Goal: Task Accomplishment & Management: Use online tool/utility

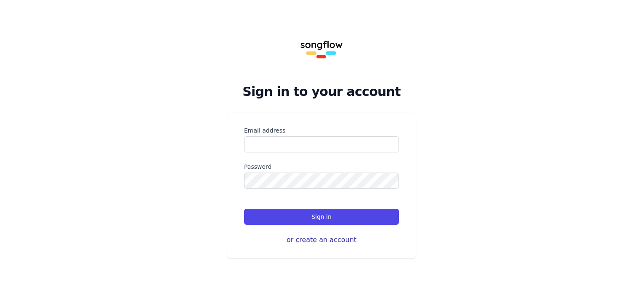
click at [307, 239] on button "or create an account" at bounding box center [321, 240] width 155 height 10
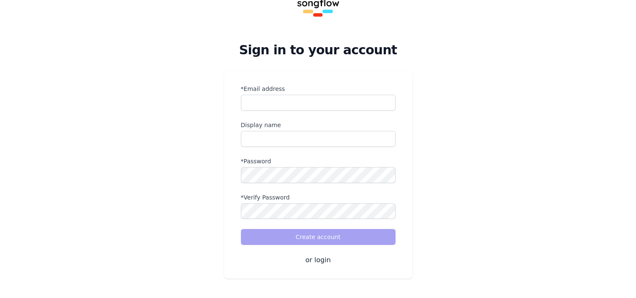
scroll to position [42, 0]
click at [289, 107] on input "*Email address" at bounding box center [318, 102] width 155 height 16
type input "**********"
click at [275, 133] on input "name" at bounding box center [318, 138] width 155 height 16
type input "****"
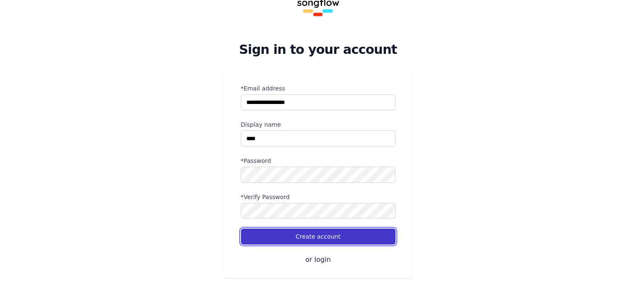
click at [276, 234] on button "Create account" at bounding box center [318, 236] width 155 height 16
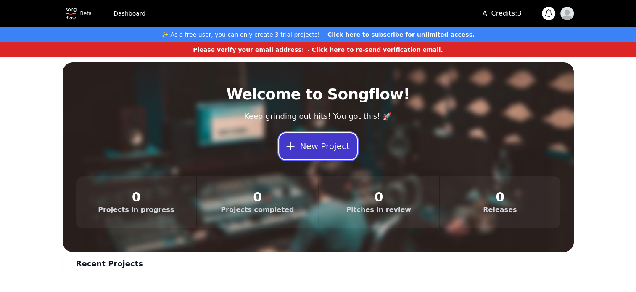
click at [323, 152] on button "New Project" at bounding box center [317, 146] width 77 height 26
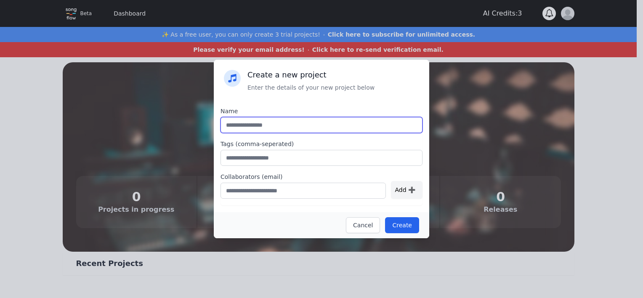
click at [258, 130] on input "text" at bounding box center [321, 125] width 202 height 16
type input "***"
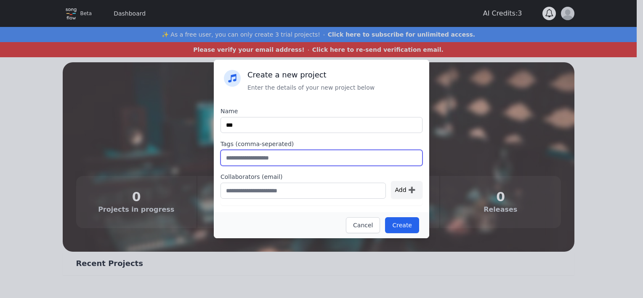
click at [257, 158] on input "text" at bounding box center [321, 158] width 202 height 16
click at [259, 156] on input "text" at bounding box center [321, 158] width 202 height 16
type input "****"
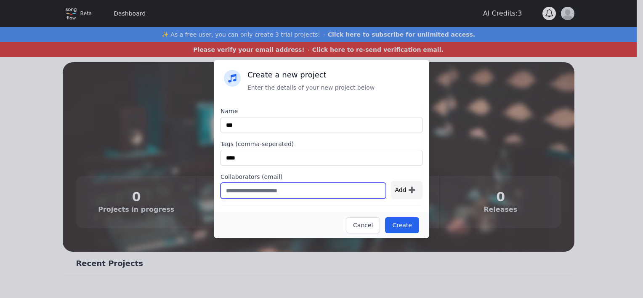
click at [276, 189] on input "text" at bounding box center [302, 191] width 165 height 16
click at [347, 212] on div "Create Cancel" at bounding box center [321, 225] width 215 height 26
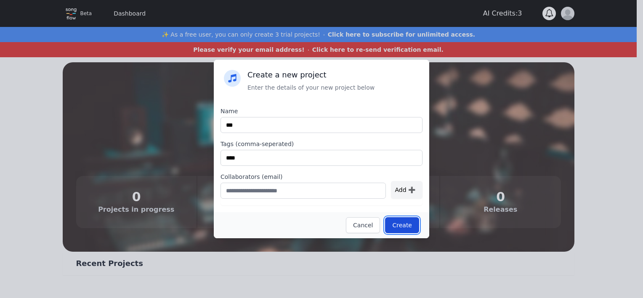
click at [411, 221] on button "Create" at bounding box center [402, 225] width 34 height 16
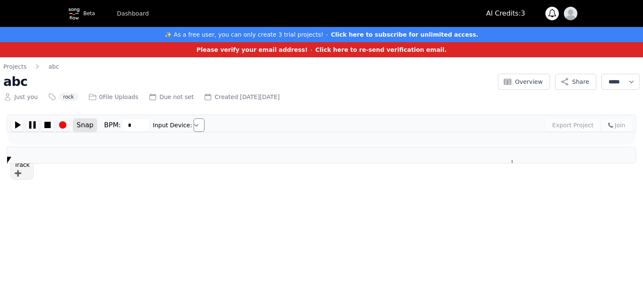
type input "***"
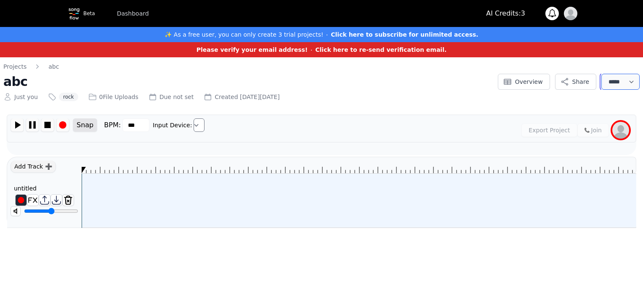
click at [616, 85] on select "**********" at bounding box center [620, 82] width 38 height 16
select select "*"
click at [601, 74] on select "**********" at bounding box center [620, 82] width 38 height 16
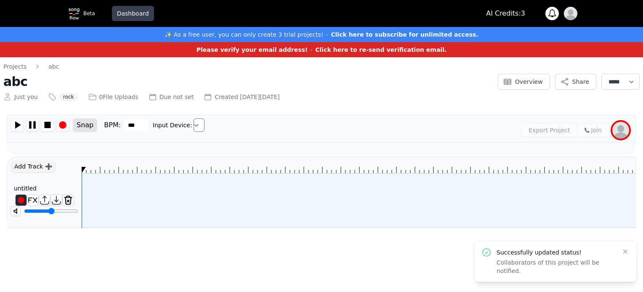
click at [136, 14] on link "Dashboard" at bounding box center [133, 13] width 42 height 15
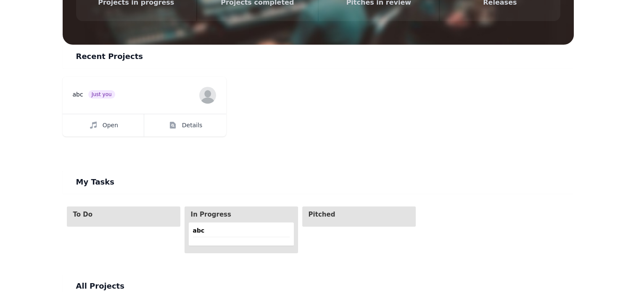
scroll to position [220, 0]
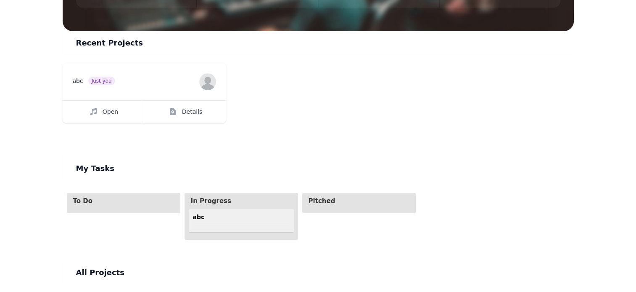
click at [219, 222] on header "abc" at bounding box center [241, 218] width 97 height 11
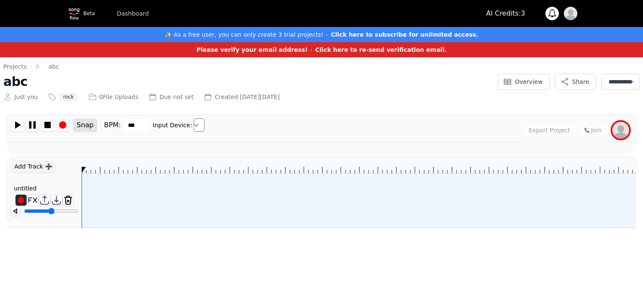
scroll to position [0, 3]
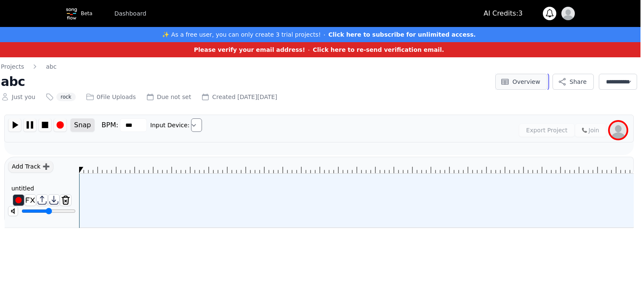
click at [522, 79] on button "Overview" at bounding box center [521, 82] width 52 height 16
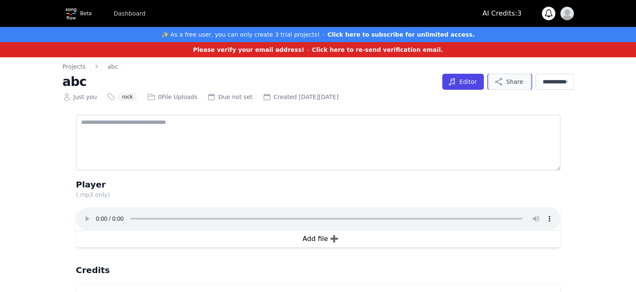
click at [505, 80] on button "Share" at bounding box center [509, 82] width 41 height 16
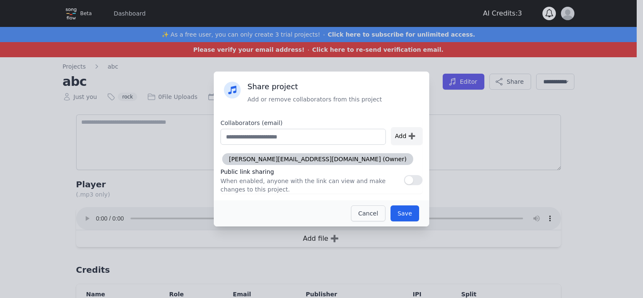
click at [379, 213] on button "Cancel" at bounding box center [368, 213] width 34 height 16
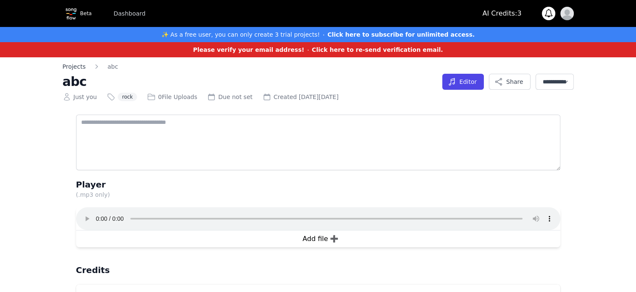
click at [69, 64] on link "Projects" at bounding box center [74, 66] width 23 height 8
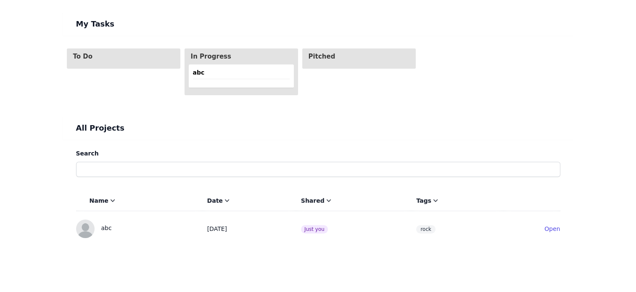
scroll to position [361, 0]
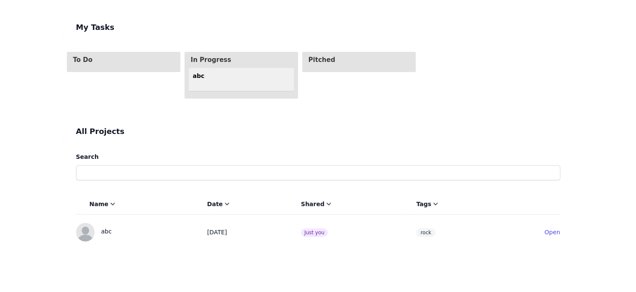
click at [220, 77] on span "abc" at bounding box center [224, 76] width 63 height 8
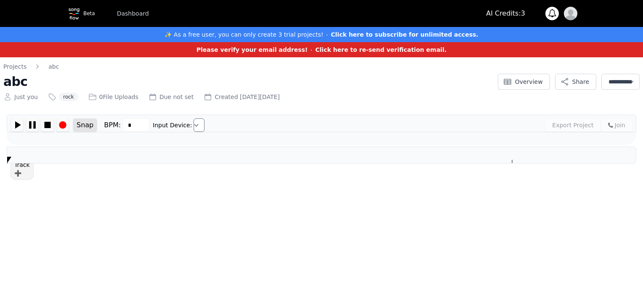
type input "***"
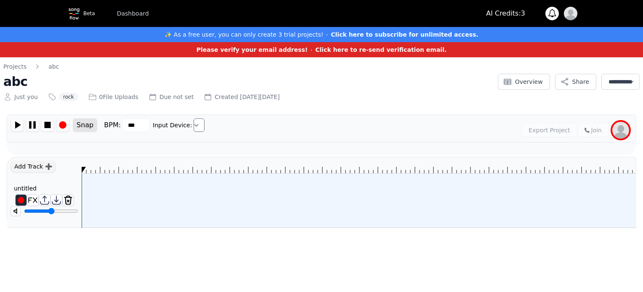
scroll to position [0, 3]
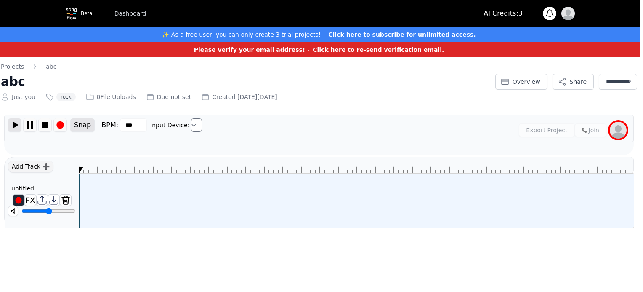
click at [17, 130] on img at bounding box center [14, 124] width 13 height 13
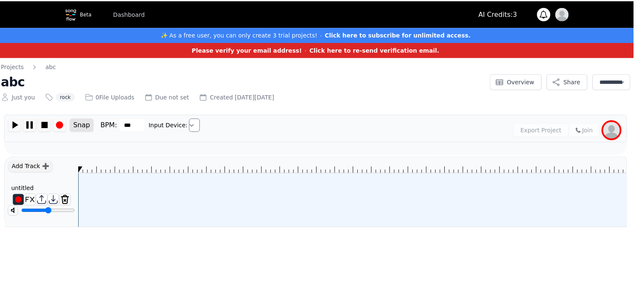
scroll to position [0, 0]
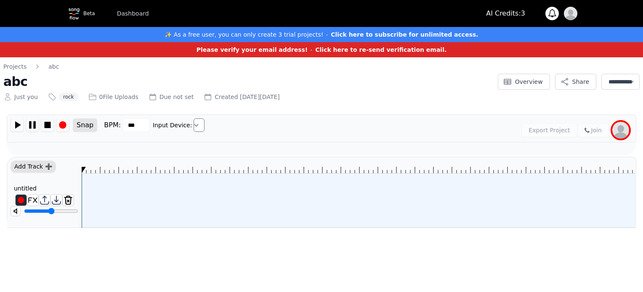
click at [26, 167] on div "Add Track ➕" at bounding box center [33, 166] width 45 height 12
click at [31, 164] on div "Add Track ➕" at bounding box center [33, 166] width 45 height 12
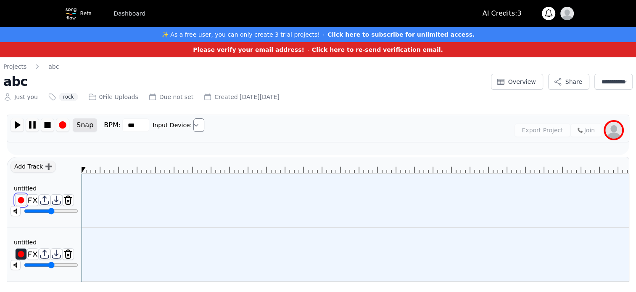
click at [19, 199] on img at bounding box center [21, 199] width 11 height 11
click at [100, 197] on div at bounding box center [356, 200] width 548 height 54
click at [614, 130] on img at bounding box center [614, 130] width 17 height 17
click at [13, 125] on img at bounding box center [17, 124] width 13 height 13
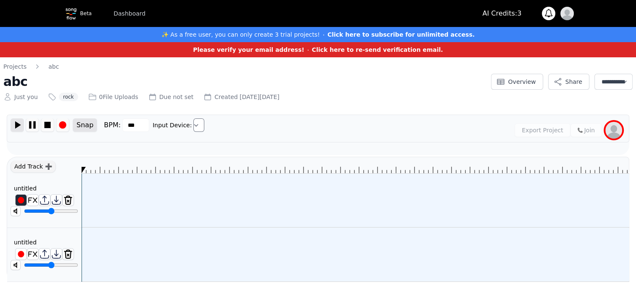
click at [13, 125] on img at bounding box center [17, 124] width 13 height 13
drag, startPoint x: 602, startPoint y: 130, endPoint x: 611, endPoint y: 130, distance: 8.4
click at [604, 130] on div at bounding box center [614, 130] width 24 height 24
click at [611, 130] on img at bounding box center [614, 130] width 17 height 17
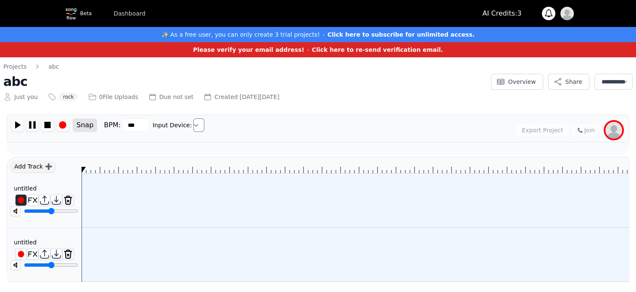
drag, startPoint x: 611, startPoint y: 130, endPoint x: 348, endPoint y: 78, distance: 267.9
click at [348, 78] on h2 "abc" at bounding box center [244, 81] width 483 height 15
